Goal: Navigation & Orientation: Find specific page/section

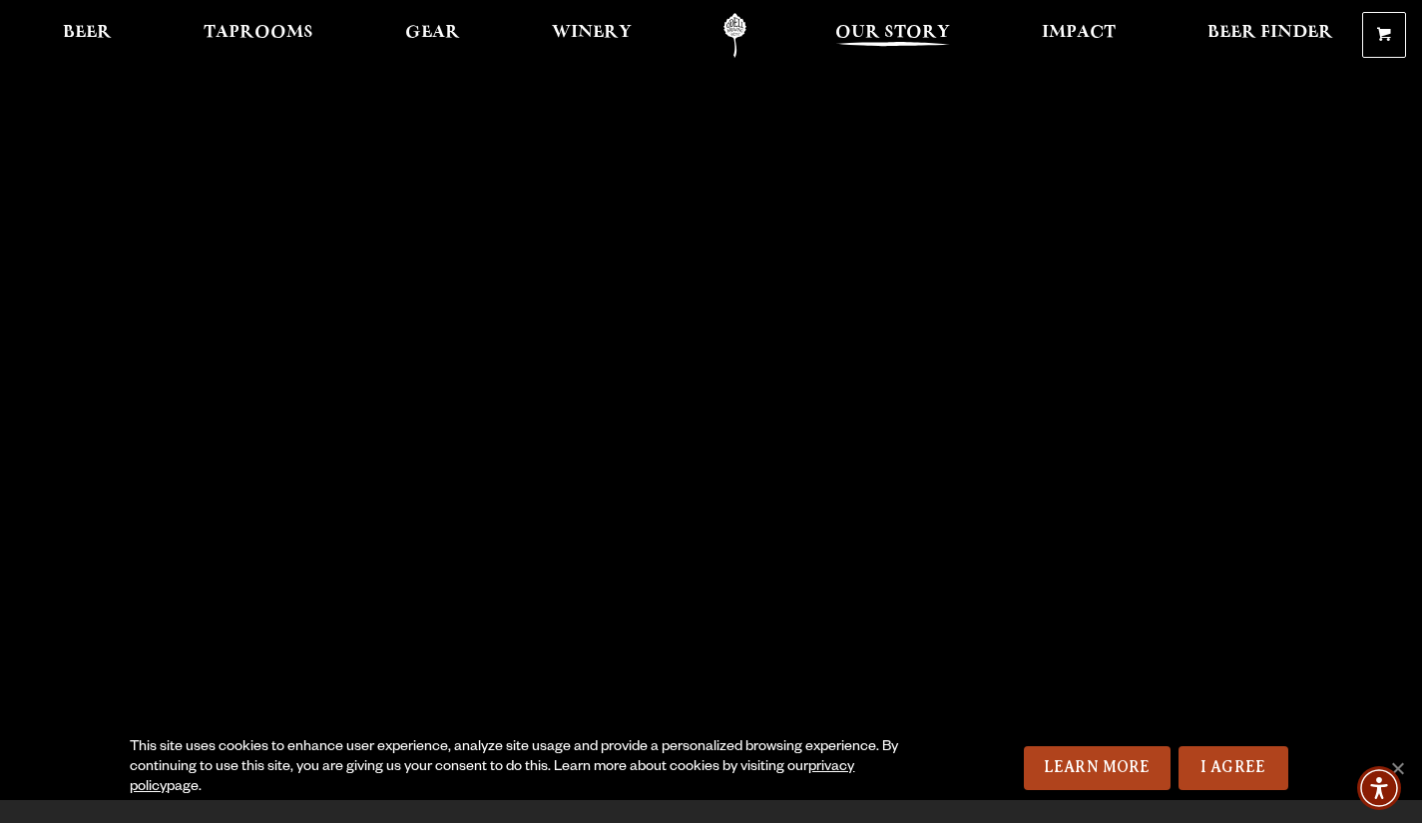
click at [888, 27] on span "Our Story" at bounding box center [892, 33] width 115 height 16
click at [89, 35] on span "Beer" at bounding box center [87, 33] width 49 height 16
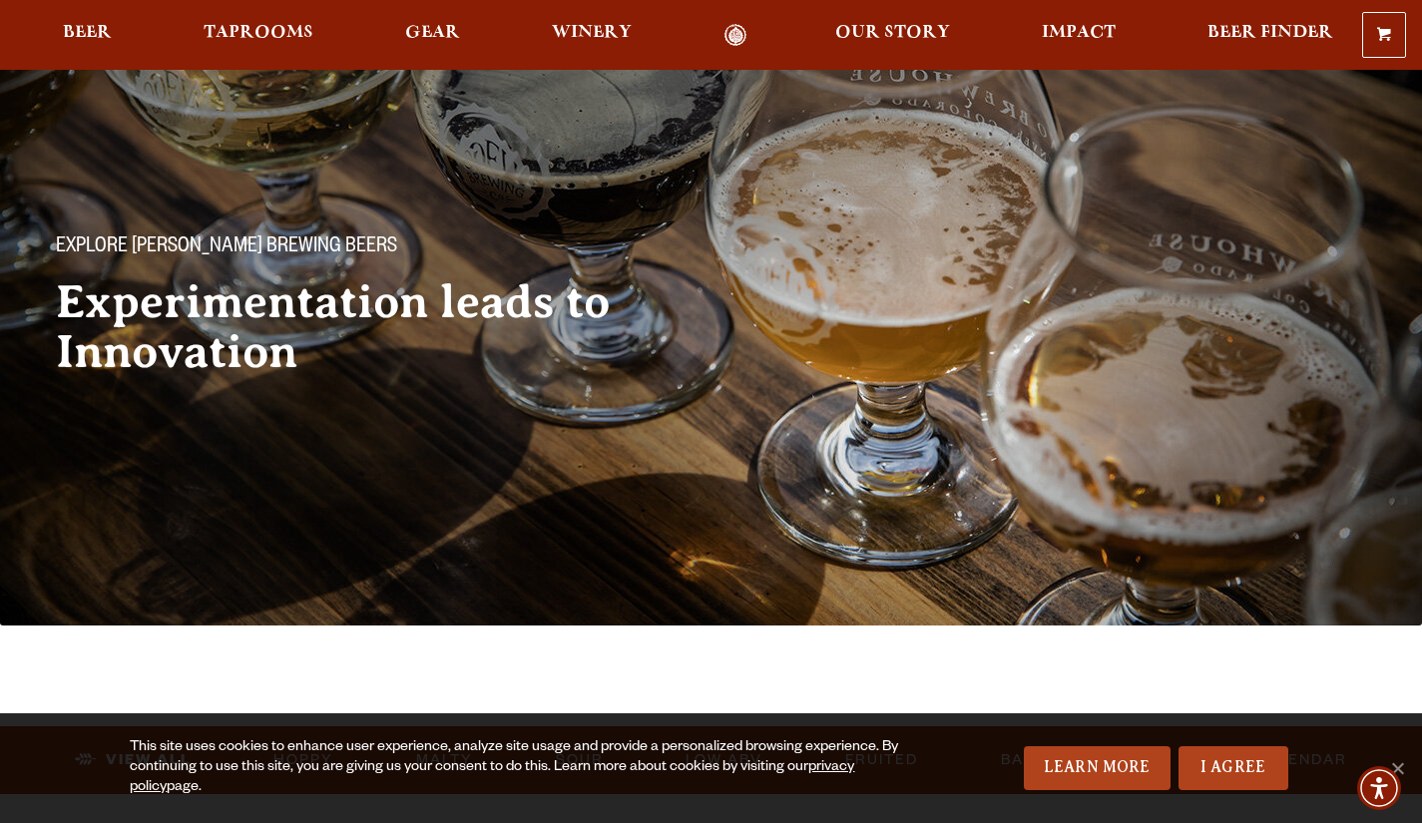
scroll to position [30, 0]
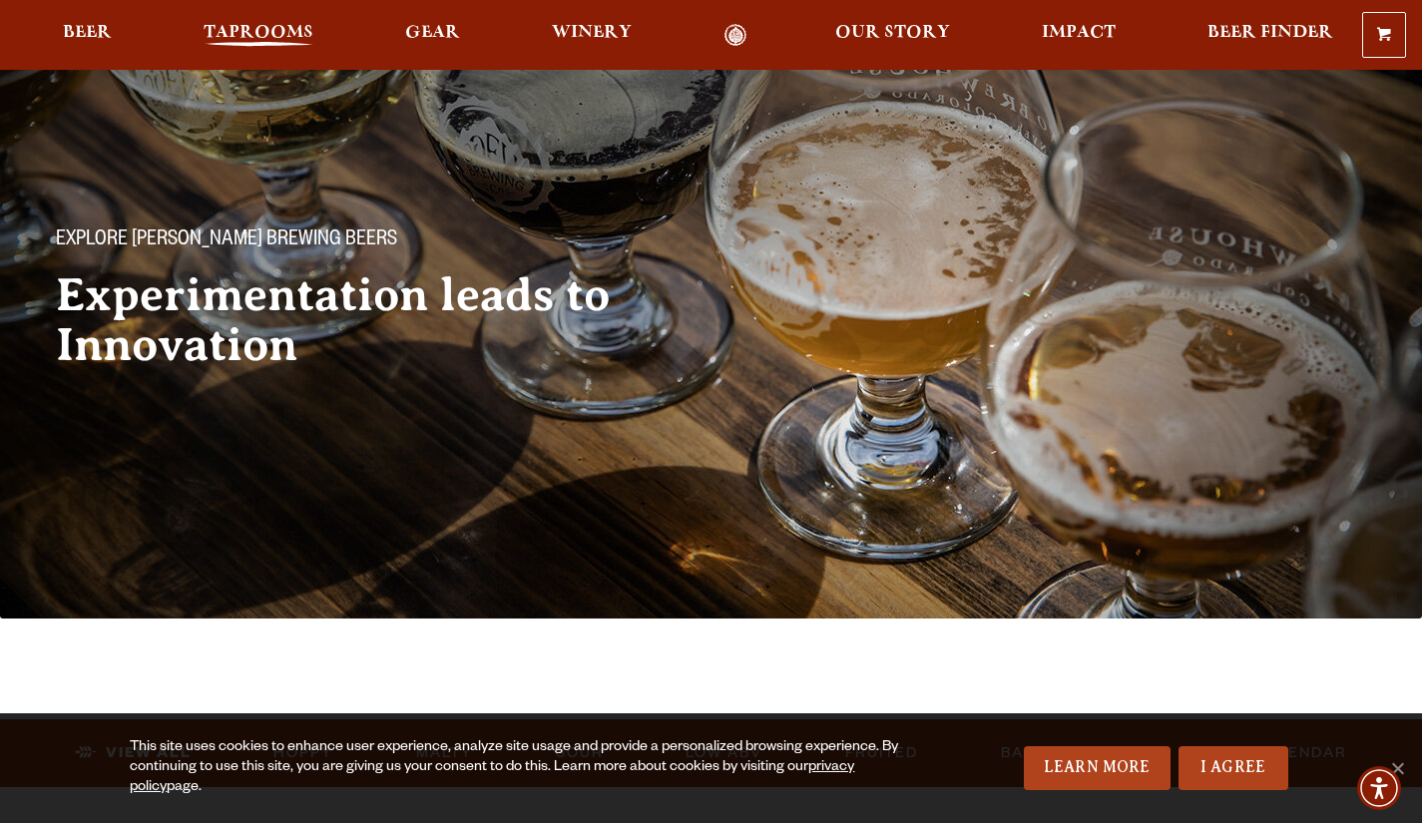
click at [250, 28] on span "Taprooms" at bounding box center [259, 33] width 110 height 16
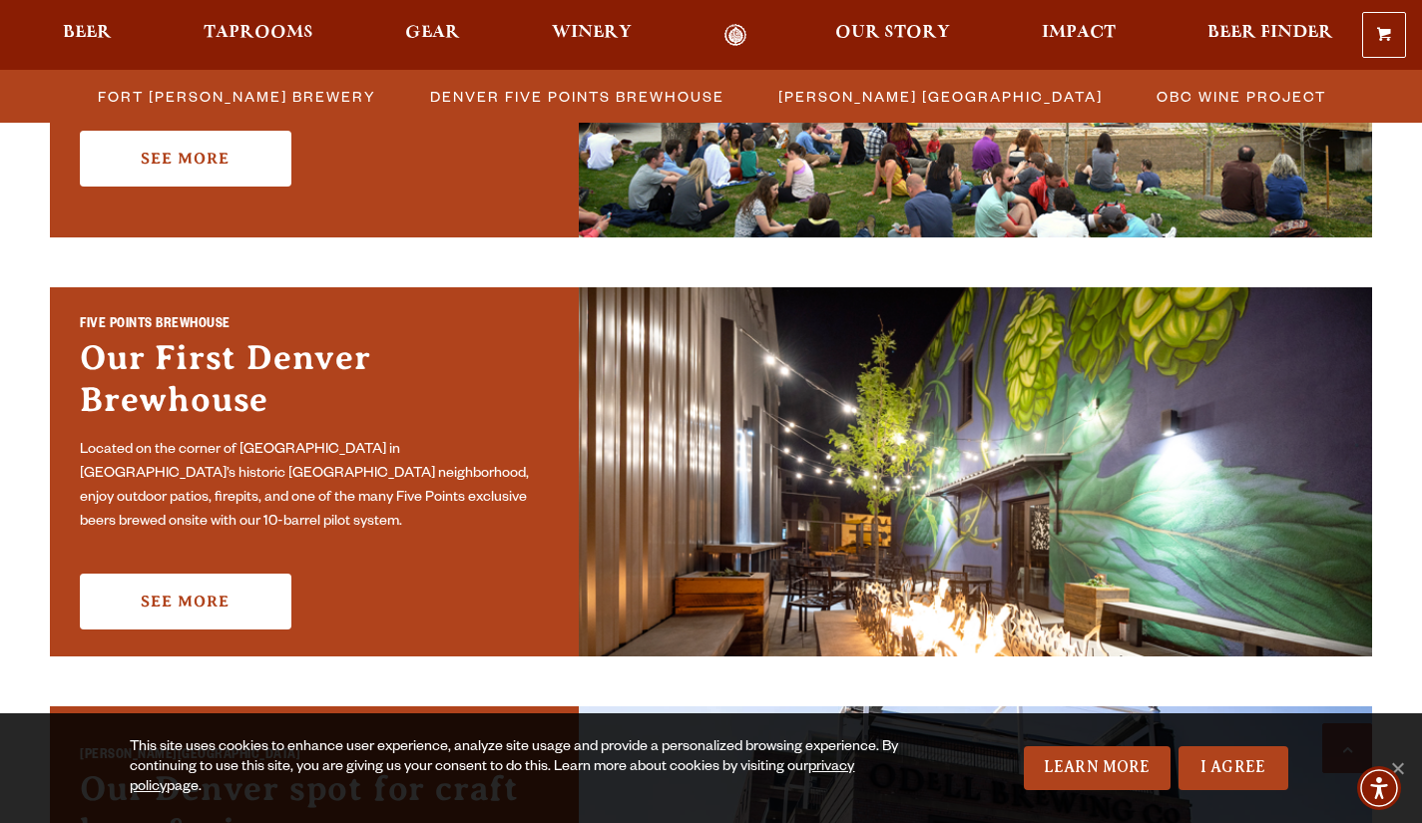
scroll to position [837, 0]
